Goal: Information Seeking & Learning: Learn about a topic

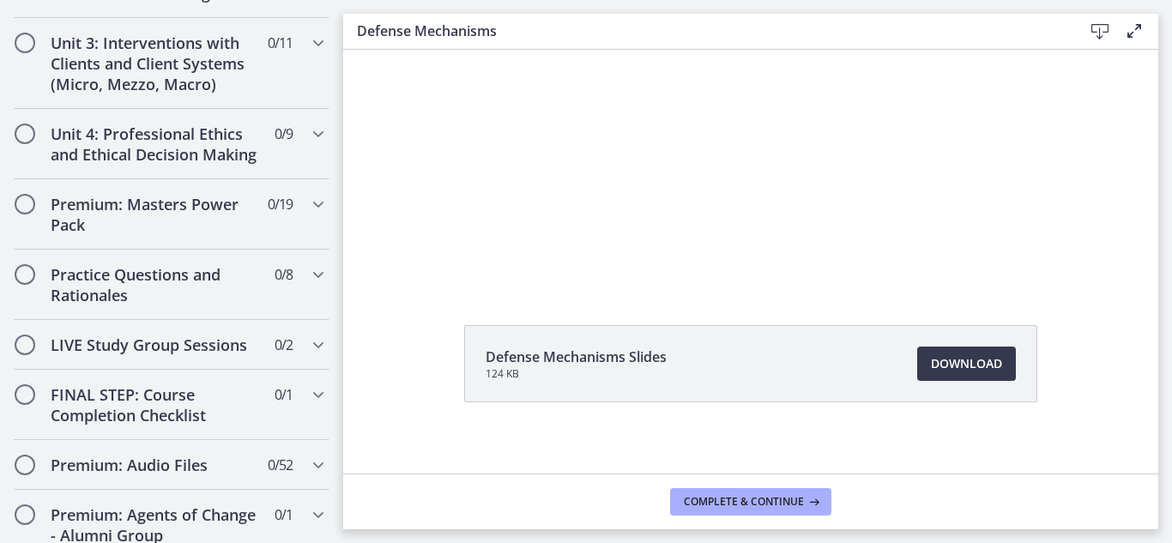
scroll to position [1556, 0]
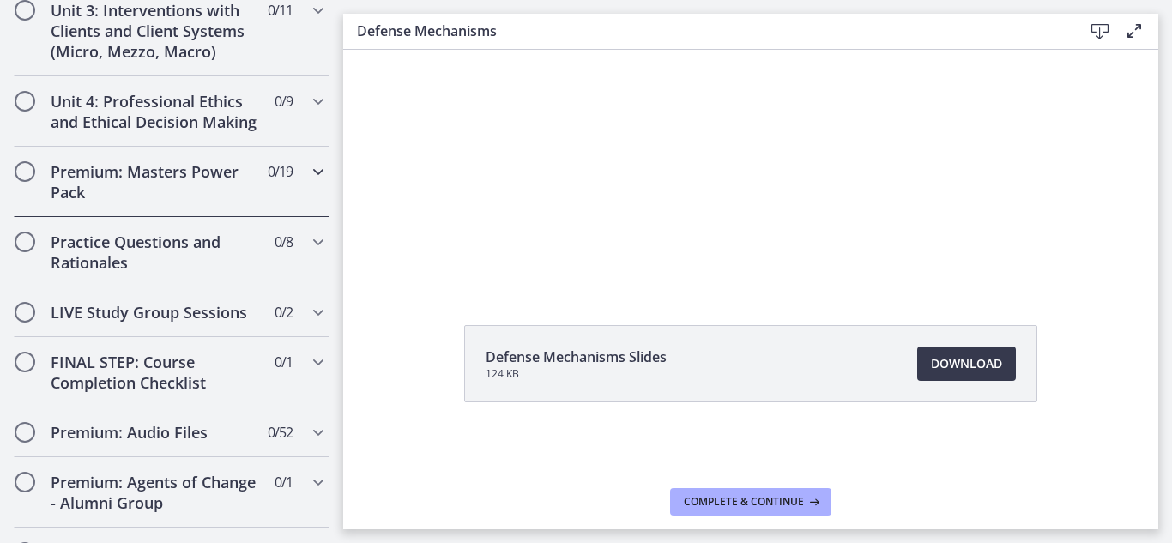
click at [136, 161] on h2 "Premium: Masters Power Pack" at bounding box center [155, 181] width 209 height 41
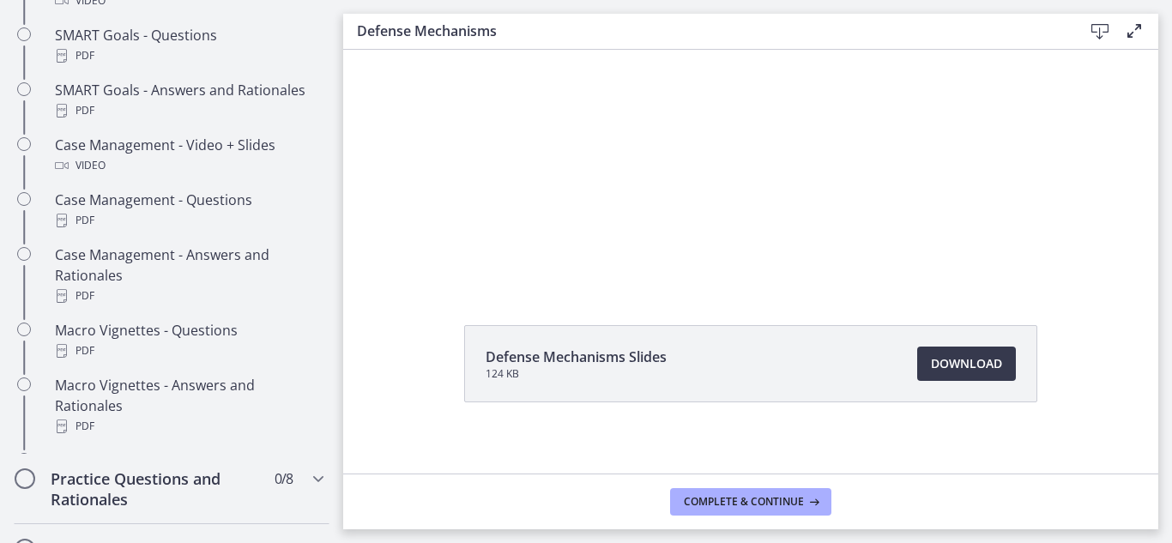
scroll to position [726, 0]
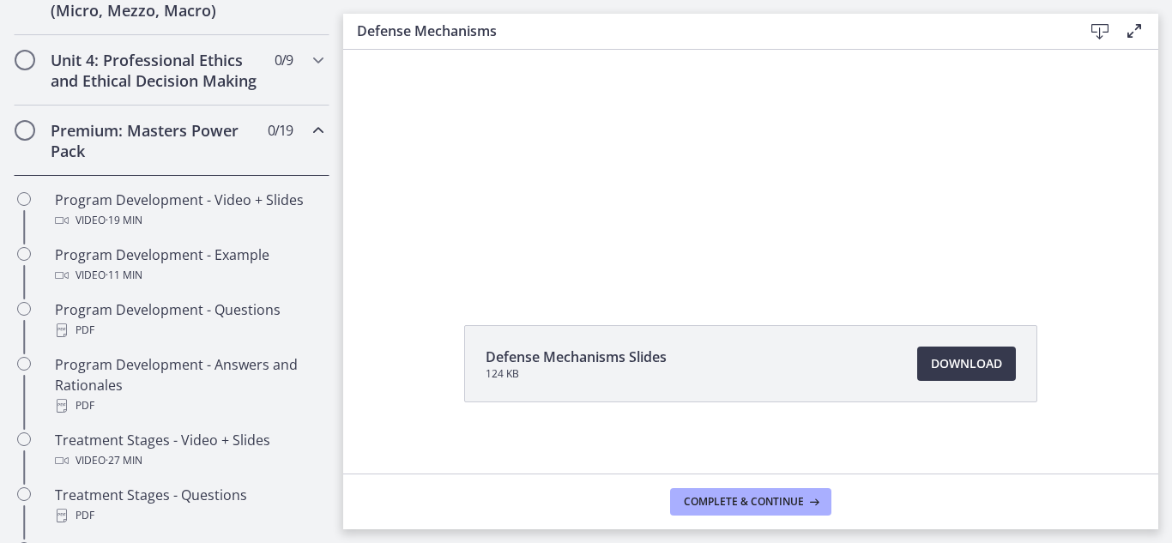
click at [131, 149] on h2 "Premium: Masters Power Pack" at bounding box center [155, 140] width 209 height 41
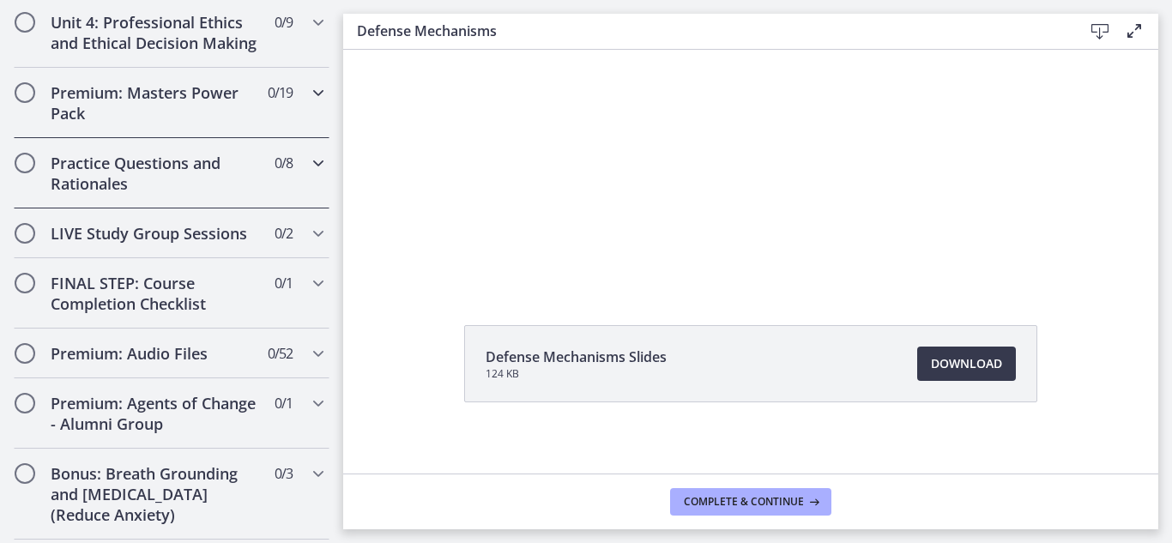
scroll to position [764, 0]
click at [312, 102] on icon "Chapters" at bounding box center [318, 91] width 21 height 21
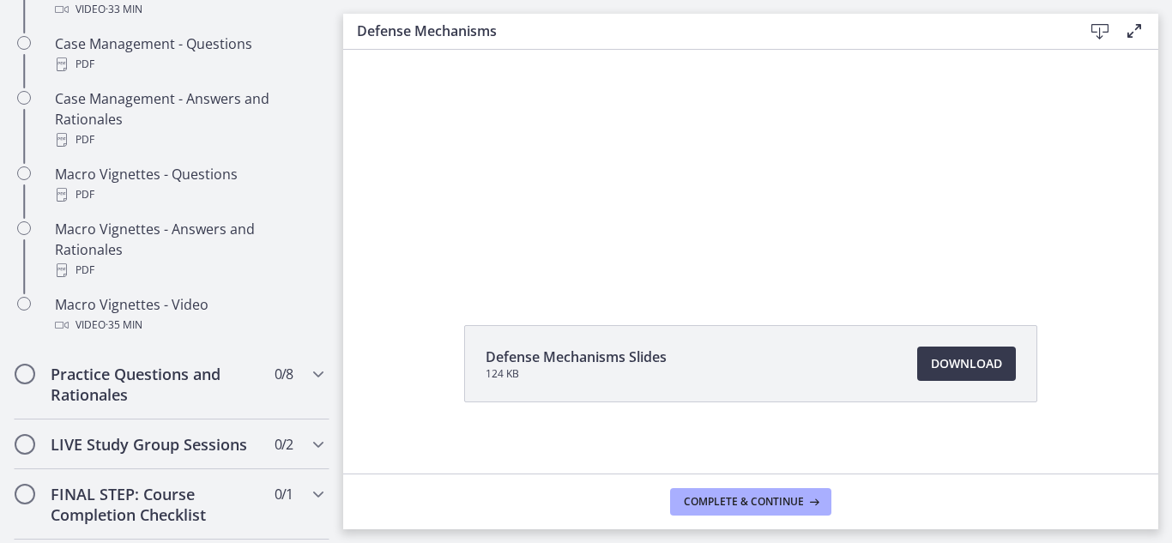
scroll to position [1713, 0]
click at [219, 380] on div "Practice Questions and Rationales 0 / 8 Completed" at bounding box center [172, 383] width 316 height 70
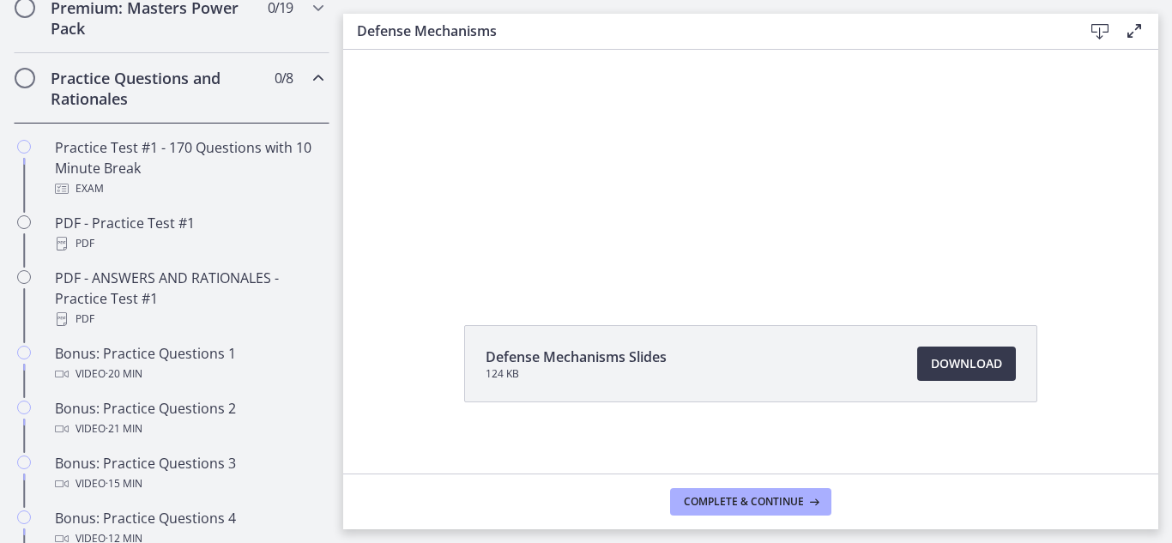
scroll to position [848, 0]
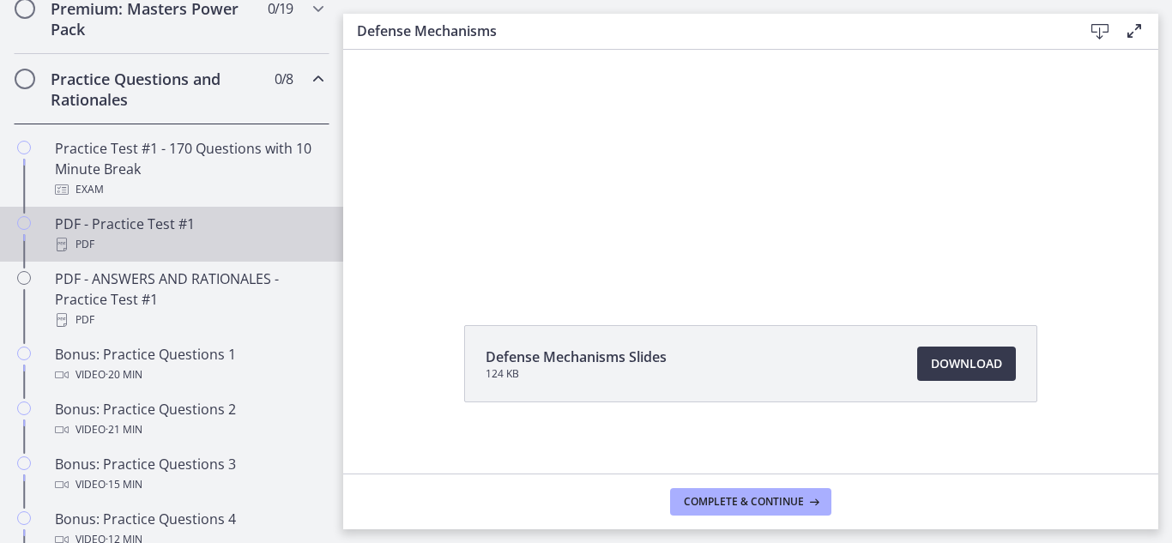
click at [161, 255] on div "PDF" at bounding box center [189, 244] width 268 height 21
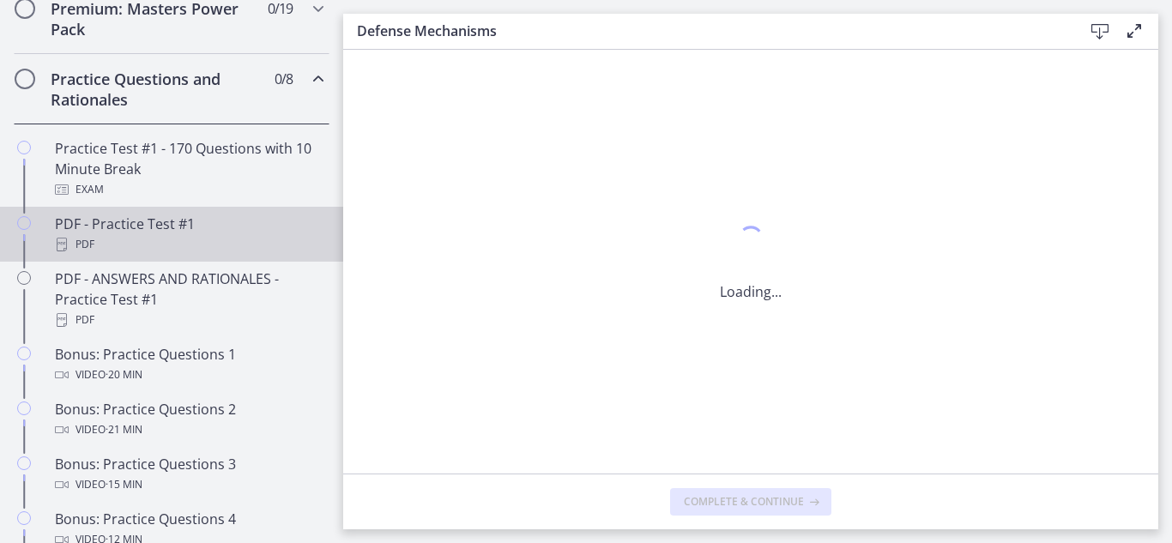
scroll to position [0, 0]
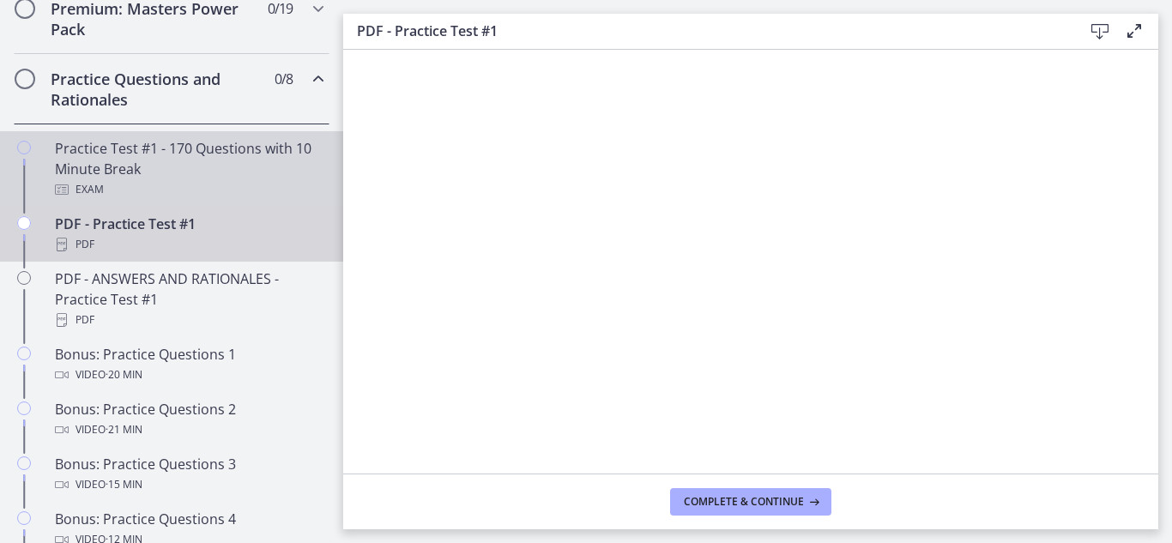
click at [137, 196] on div "Practice Test #1 - 170 Questions with 10 Minute Break Exam" at bounding box center [189, 169] width 268 height 62
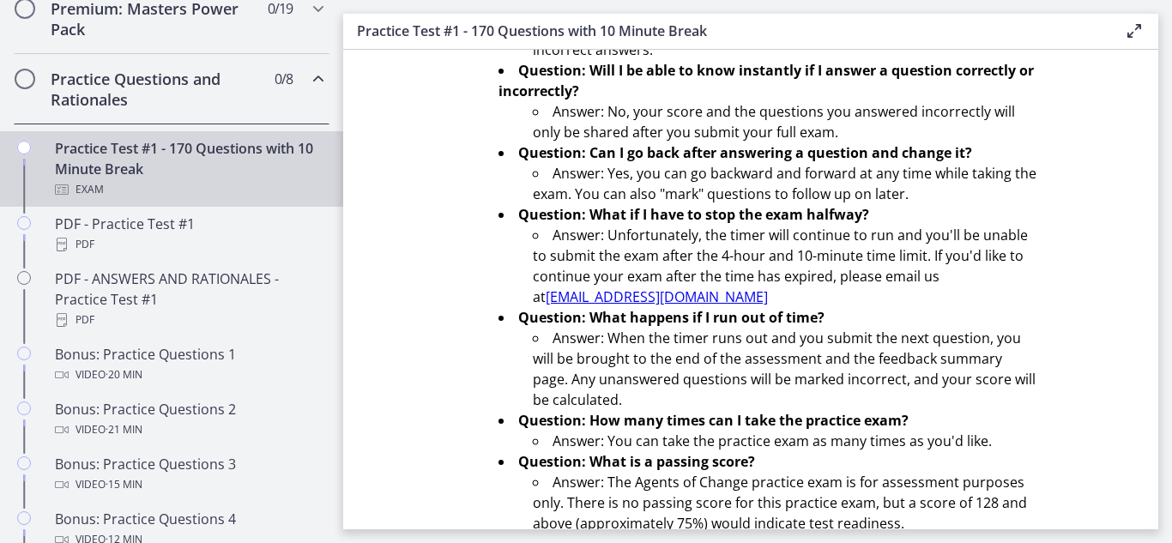
scroll to position [676, 0]
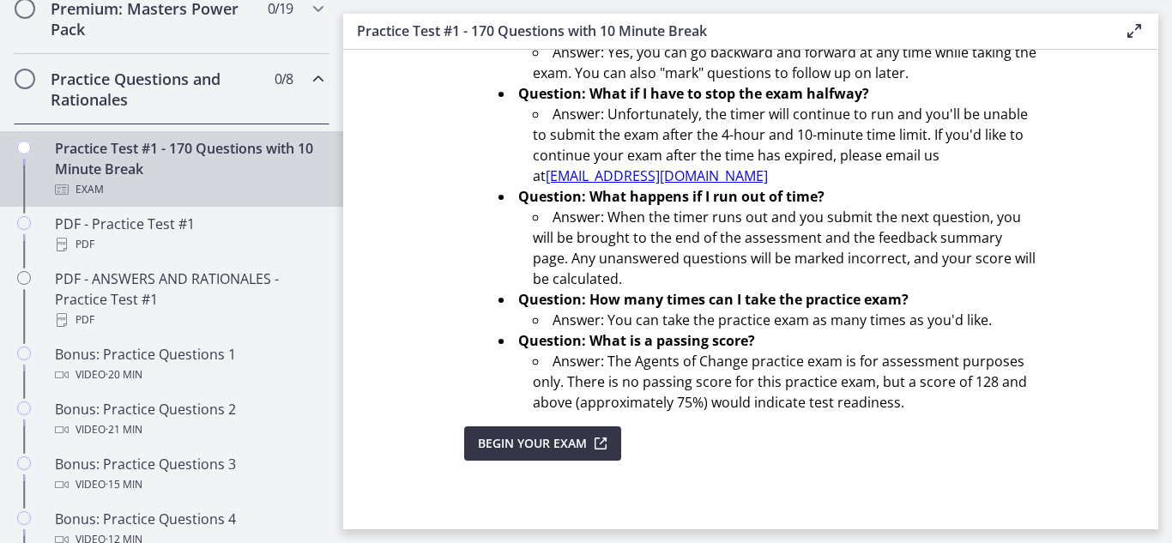
click at [520, 442] on span "Begin Your Exam" at bounding box center [532, 443] width 109 height 21
